Goal: Navigation & Orientation: Find specific page/section

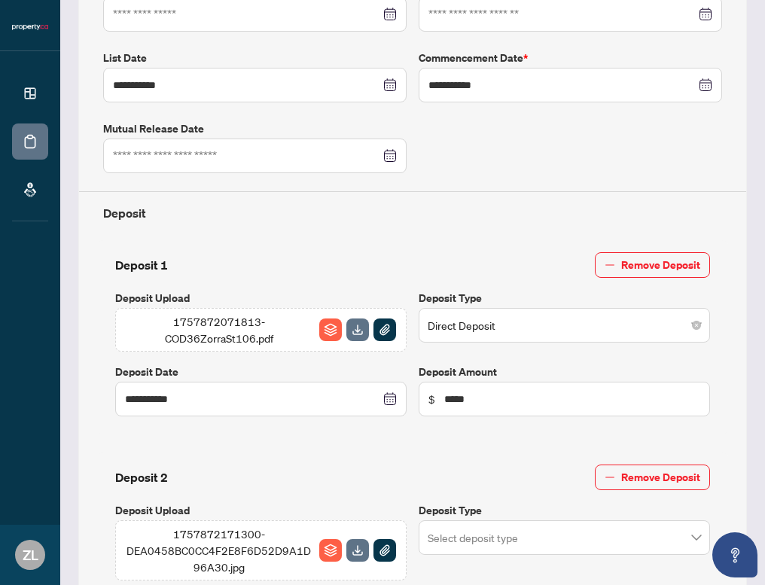
scroll to position [113, 0]
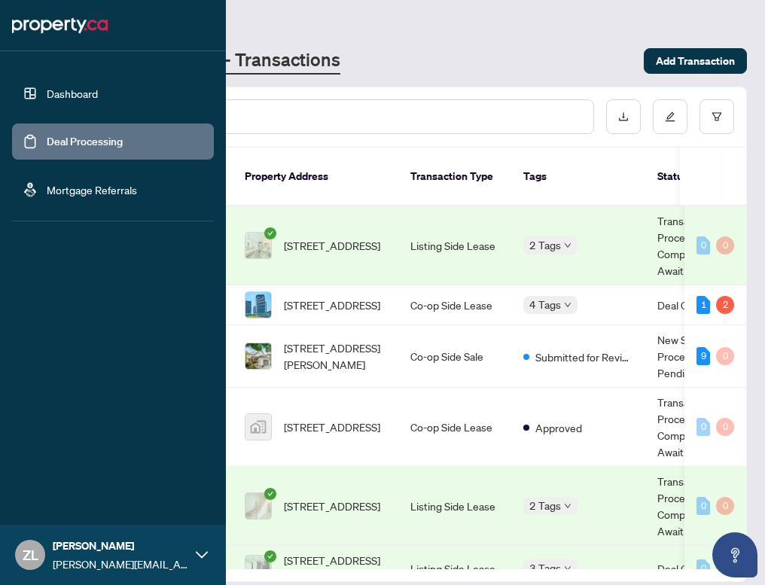
click at [59, 98] on link "Dashboard" at bounding box center [72, 94] width 51 height 14
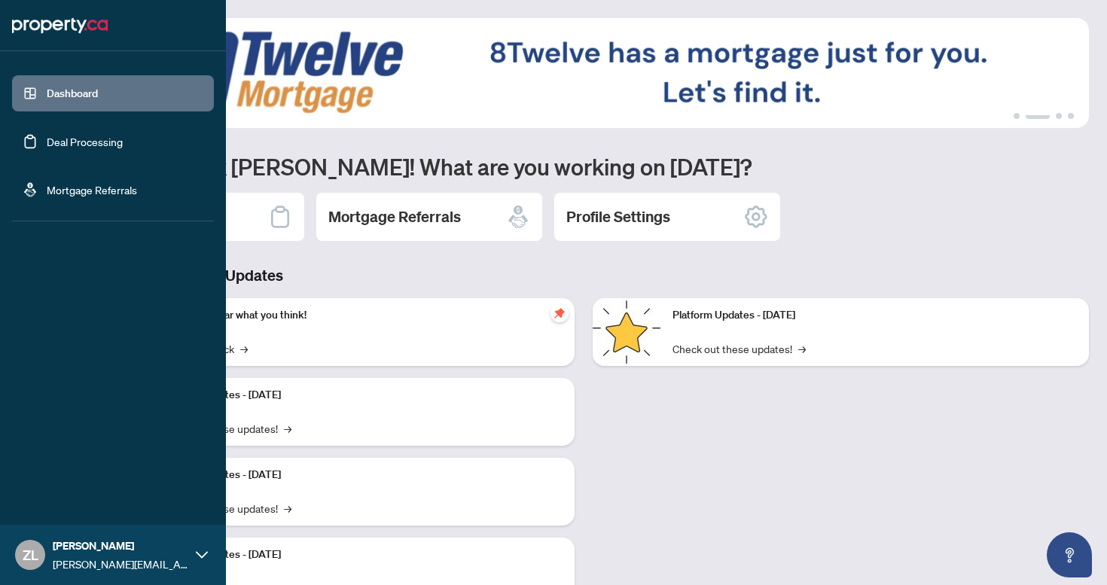
click at [98, 93] on link "Dashboard" at bounding box center [72, 94] width 51 height 14
click at [98, 94] on link "Dashboard" at bounding box center [72, 94] width 51 height 14
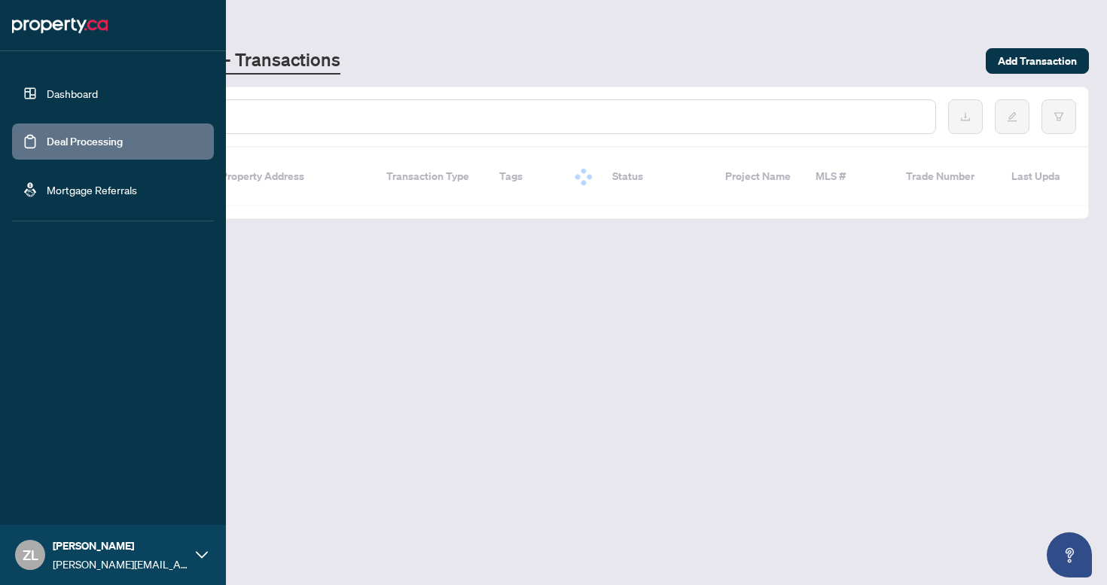
click at [35, 34] on img at bounding box center [60, 26] width 96 height 24
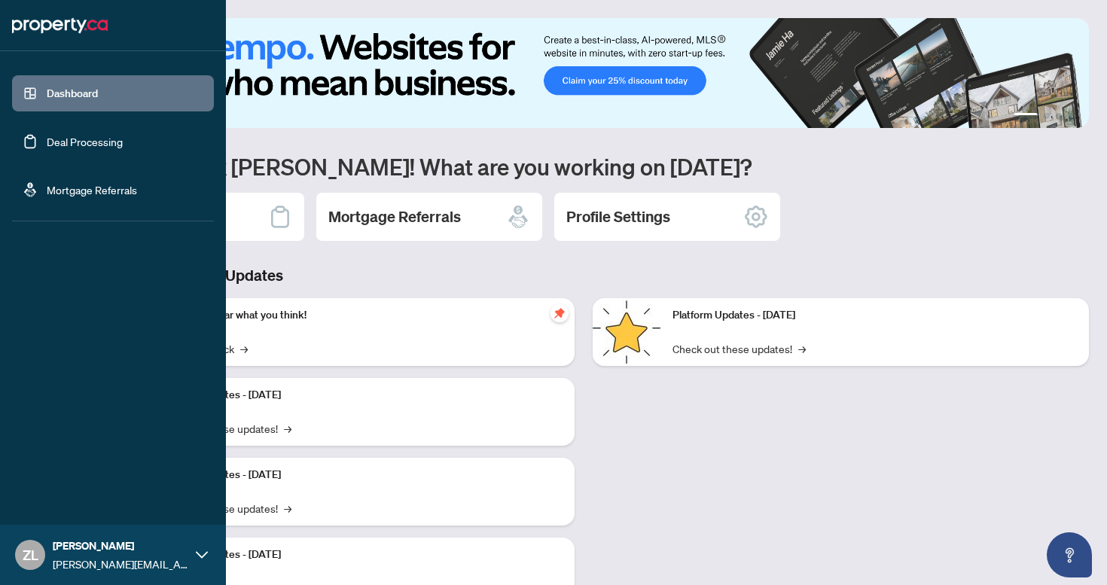
click at [34, 22] on img at bounding box center [60, 26] width 96 height 24
